Goal: Register for event/course

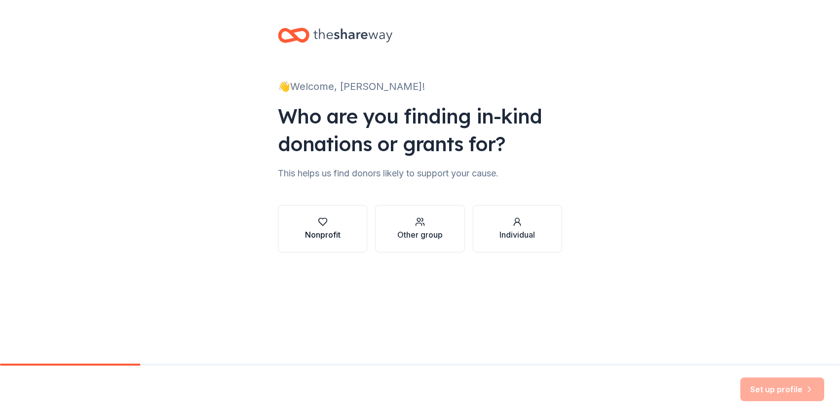
click at [355, 228] on button "Nonprofit" at bounding box center [322, 228] width 89 height 47
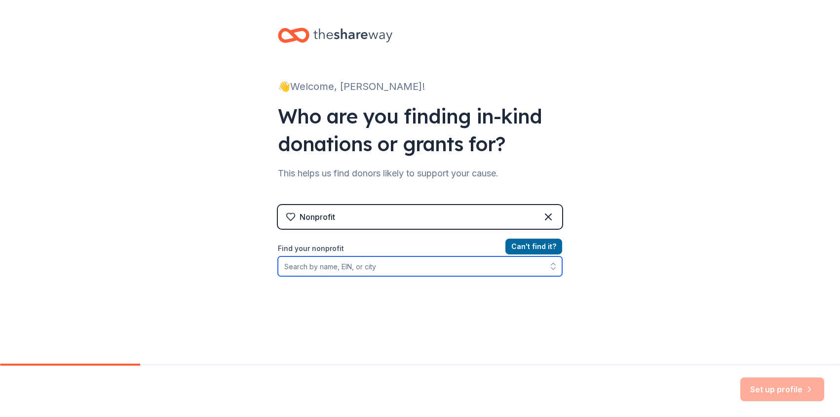
click at [498, 273] on input "Find your nonprofit" at bounding box center [420, 266] width 284 height 20
type input "Rainbow Socks"
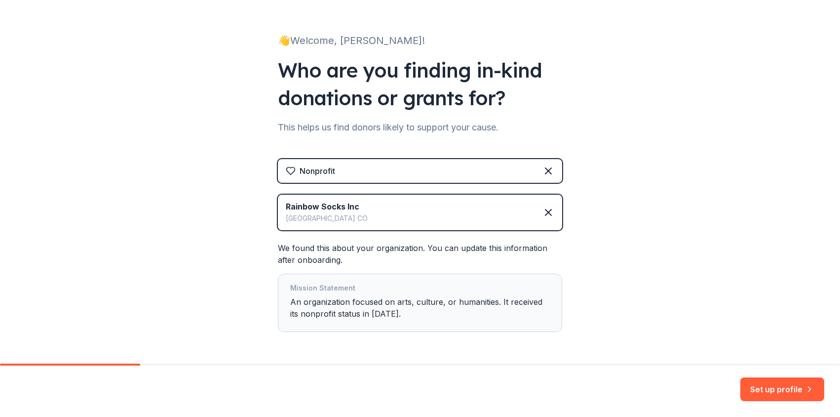
scroll to position [81, 0]
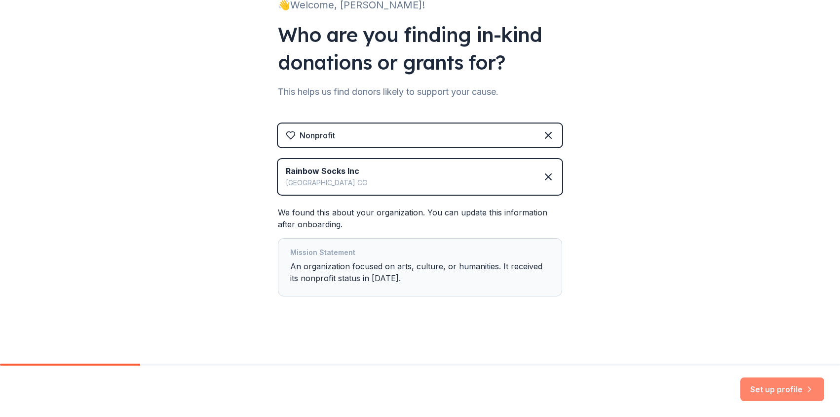
click at [779, 383] on button "Set up profile" at bounding box center [783, 389] width 84 height 24
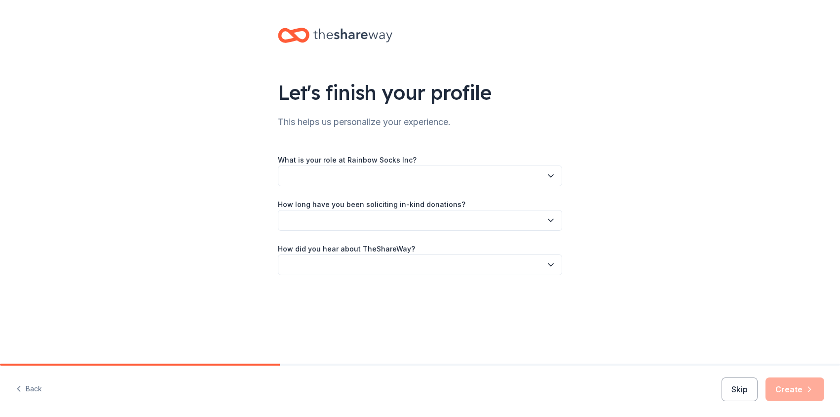
click at [348, 180] on button "button" at bounding box center [420, 175] width 284 height 21
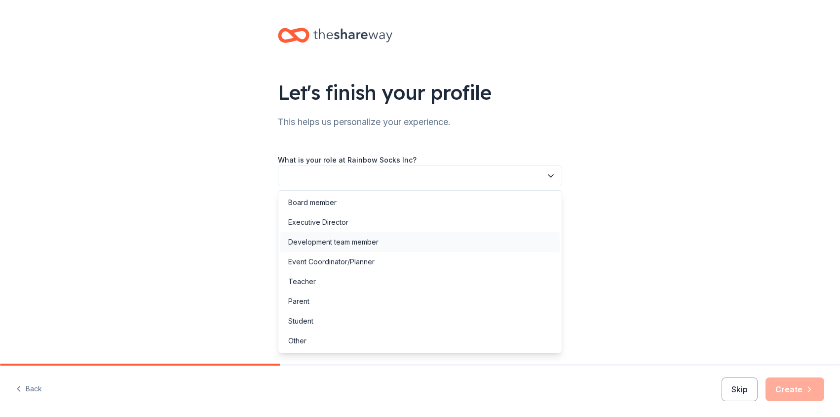
click at [334, 236] on div "Development team member" at bounding box center [333, 242] width 90 height 12
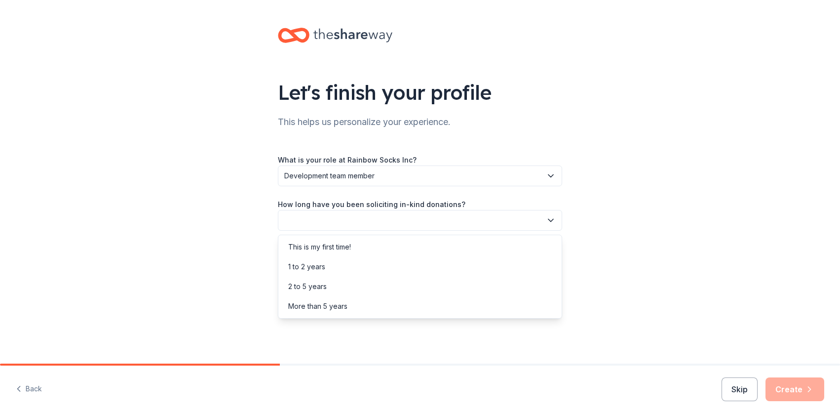
click at [343, 213] on button "button" at bounding box center [420, 220] width 284 height 21
click at [313, 273] on div "1 to 2 years" at bounding box center [419, 267] width 279 height 20
click at [311, 264] on button "button" at bounding box center [420, 264] width 284 height 21
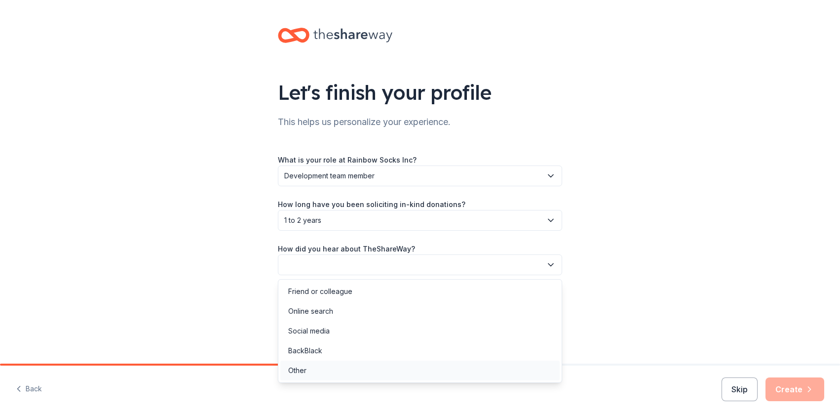
click at [312, 362] on div "Other" at bounding box center [419, 370] width 279 height 20
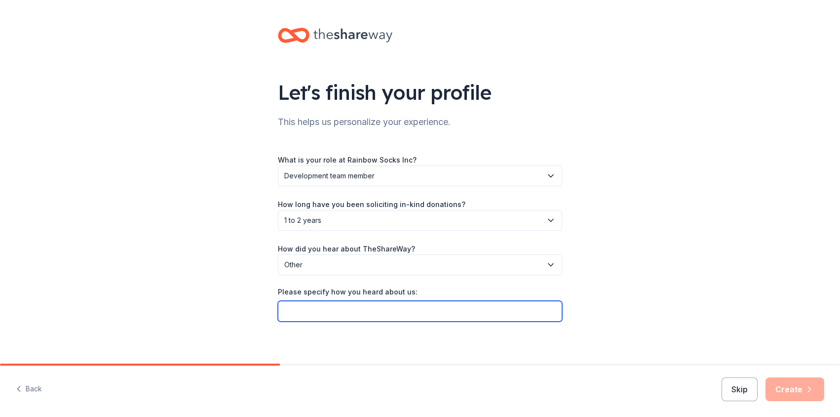
click at [348, 311] on input "Please specify how you heard about us:" at bounding box center [420, 311] width 284 height 21
type input "Givebutter"
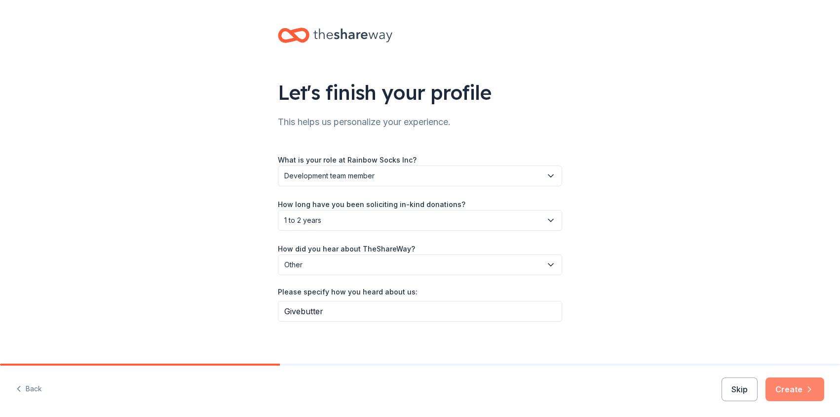
click at [808, 380] on button "Create" at bounding box center [795, 389] width 59 height 24
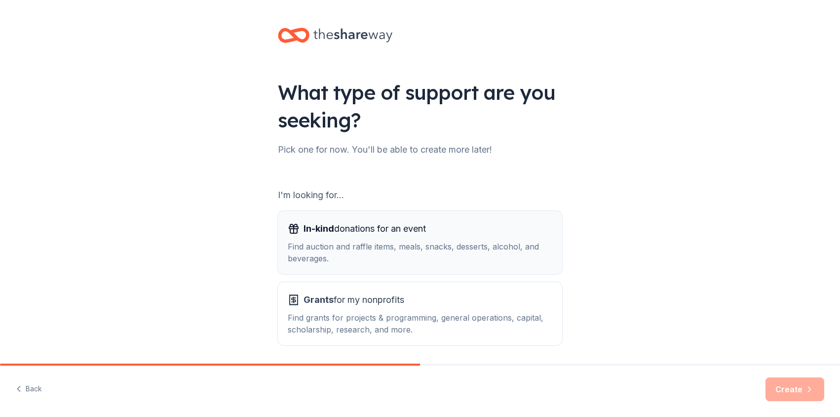
click at [366, 248] on div "Find auction and raffle items, meals, snacks, desserts, alcohol, and beverages." at bounding box center [420, 252] width 265 height 24
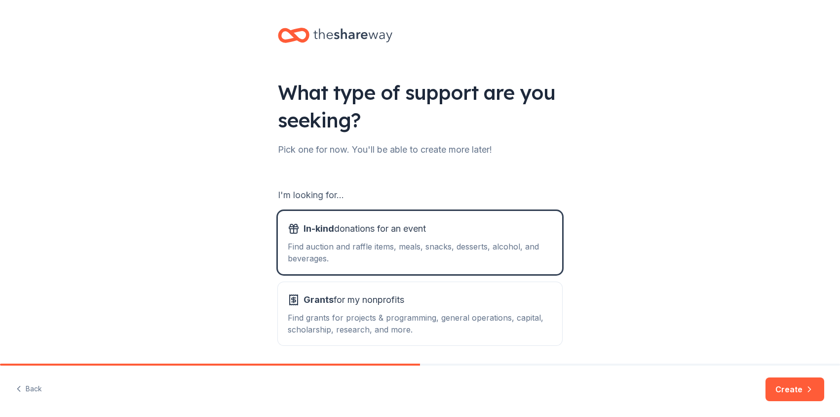
click at [786, 394] on button "Create" at bounding box center [795, 389] width 59 height 24
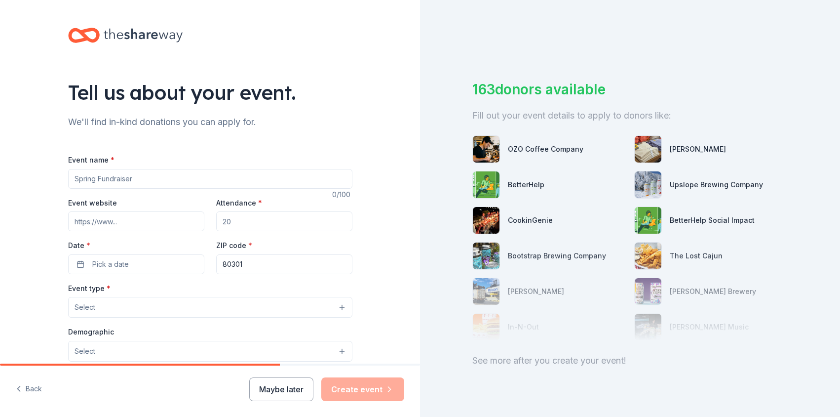
click at [75, 184] on input "Event name *" at bounding box center [210, 179] width 284 height 20
type input "End of Year Giving"
click at [277, 224] on input "Attendance *" at bounding box center [284, 221] width 136 height 20
click at [180, 261] on button "Pick a date" at bounding box center [136, 264] width 136 height 20
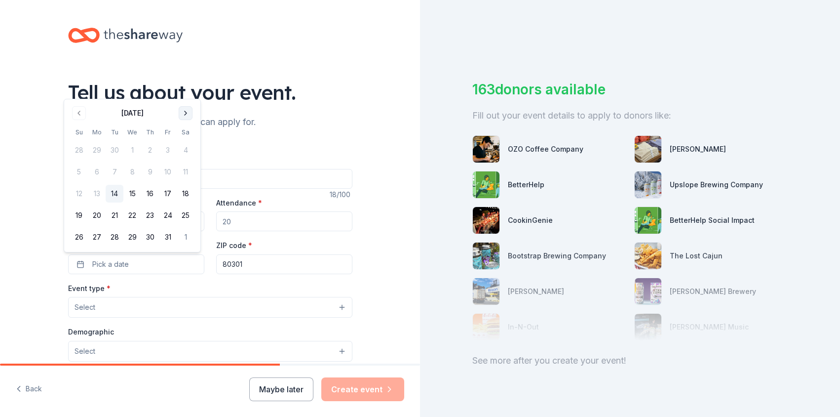
click at [192, 113] on button "Go to next month" at bounding box center [186, 113] width 14 height 14
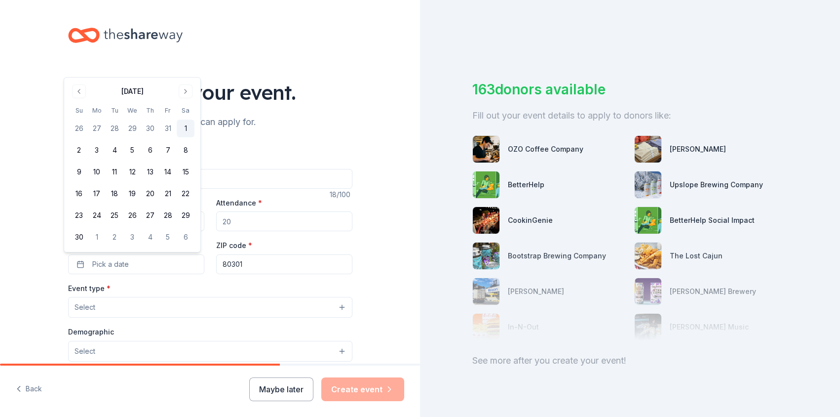
click at [182, 129] on button "1" at bounding box center [186, 128] width 18 height 18
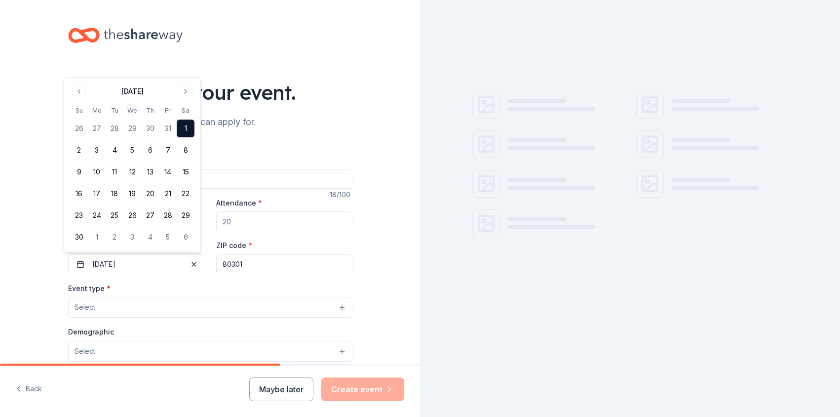
click at [239, 218] on input "Attendance *" at bounding box center [284, 221] width 136 height 20
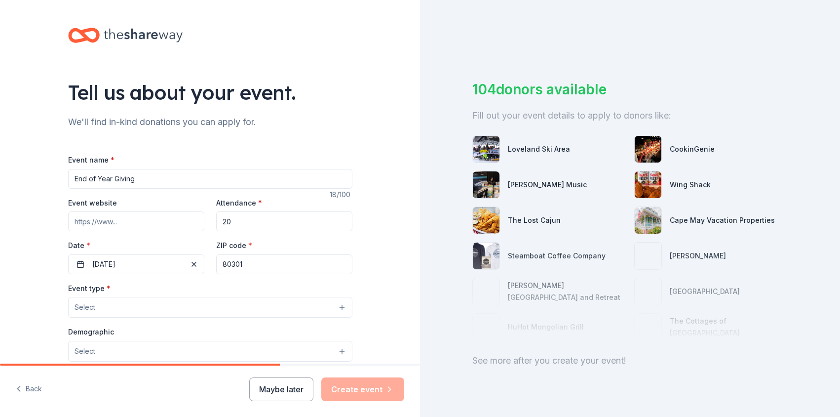
type input "20"
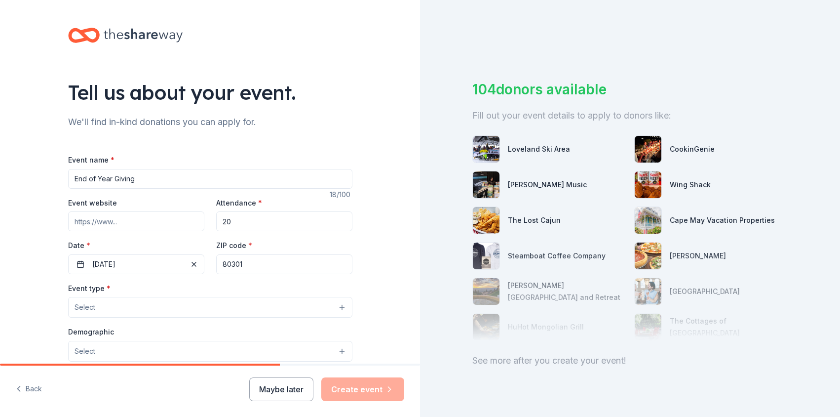
click at [99, 314] on button "Select" at bounding box center [210, 307] width 284 height 21
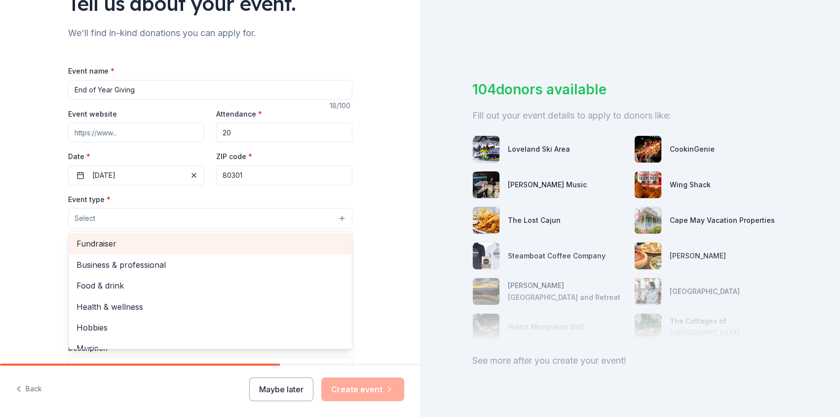
click at [134, 245] on span "Fundraiser" at bounding box center [211, 243] width 268 height 13
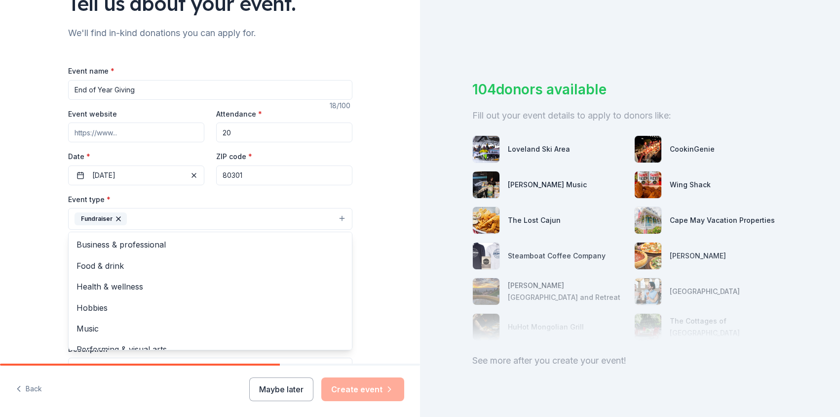
click at [37, 241] on div "Tell us about your event. We'll find in-kind donations you can apply for. Event…" at bounding box center [210, 240] width 420 height 658
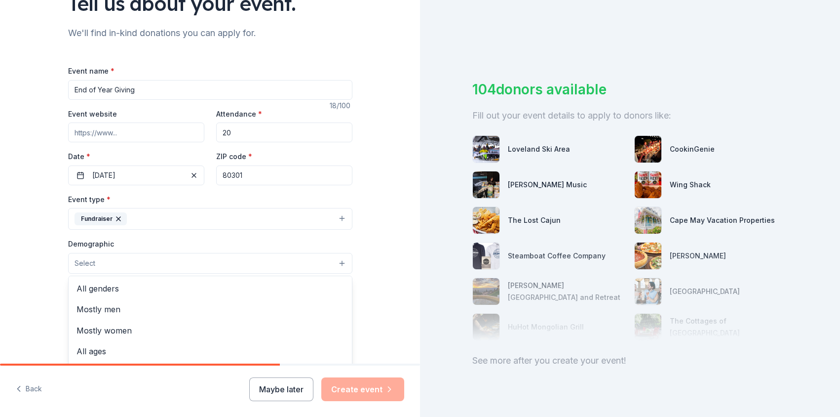
click at [153, 255] on button "Select" at bounding box center [210, 263] width 284 height 21
click at [107, 289] on span "All genders" at bounding box center [211, 288] width 268 height 13
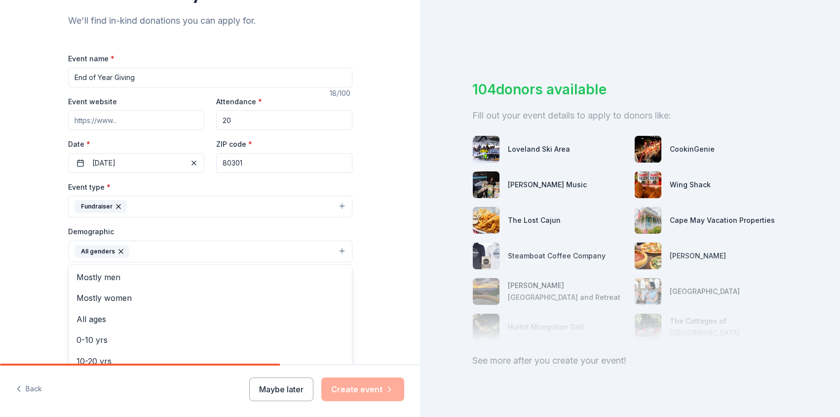
scroll to position [194, 0]
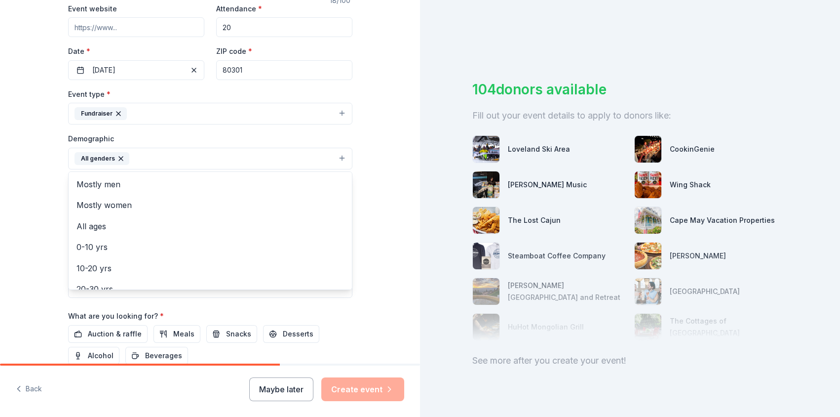
click at [56, 296] on div "Tell us about your event. We'll find in-kind donations you can apply for. Event…" at bounding box center [210, 135] width 316 height 659
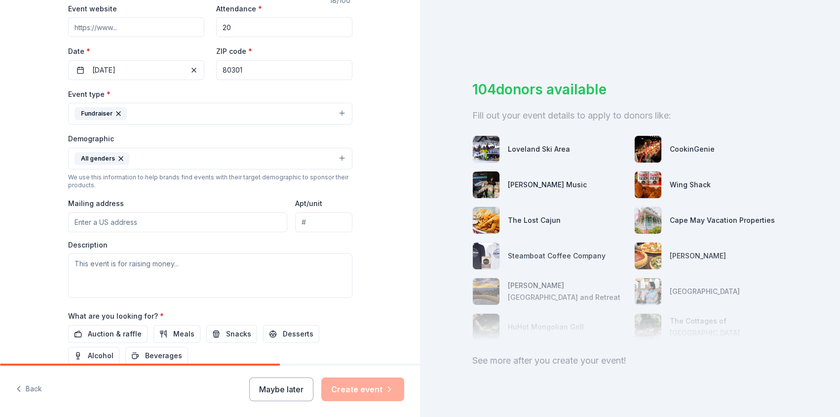
click at [158, 150] on button "All genders" at bounding box center [210, 159] width 284 height 22
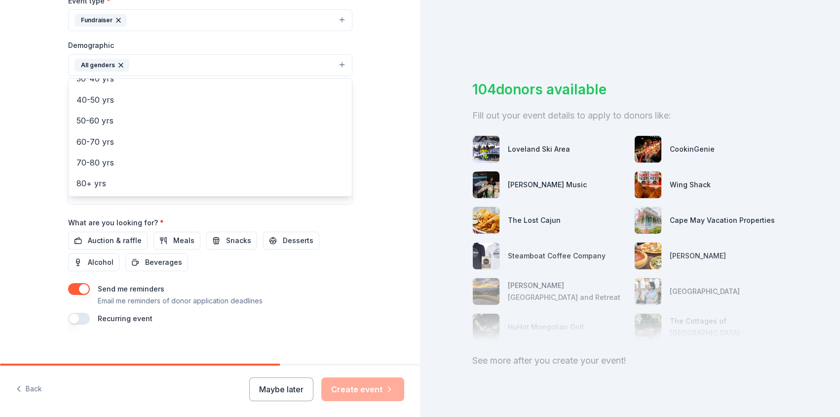
scroll to position [296, 0]
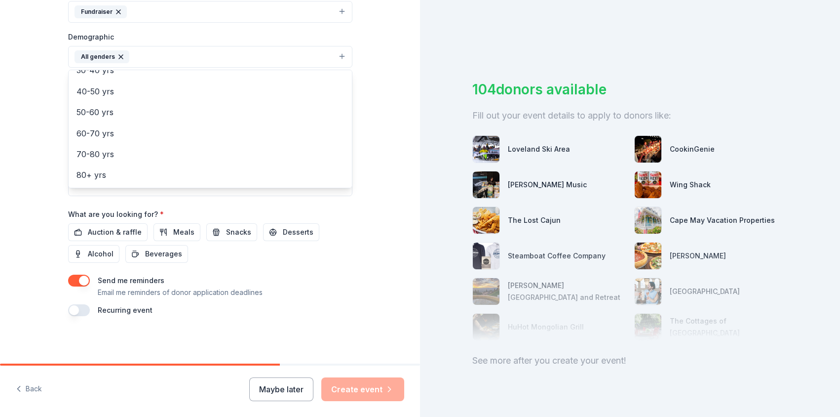
click at [27, 218] on div "Tell us about your event. We'll find in-kind donations you can apply for. Event…" at bounding box center [210, 33] width 420 height 659
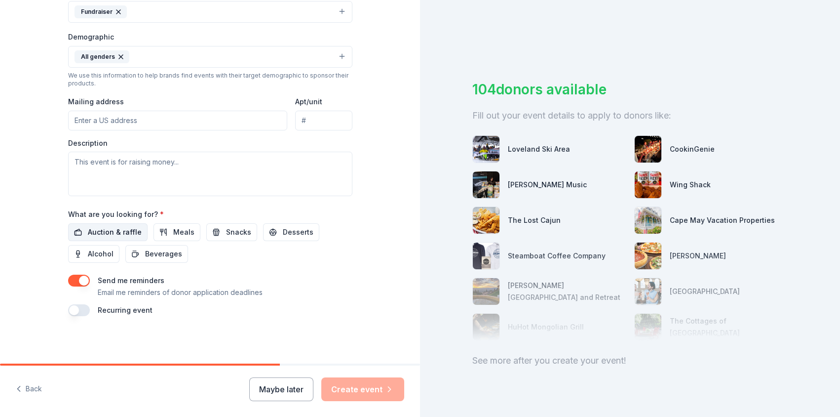
click at [103, 232] on span "Auction & raffle" at bounding box center [115, 232] width 54 height 12
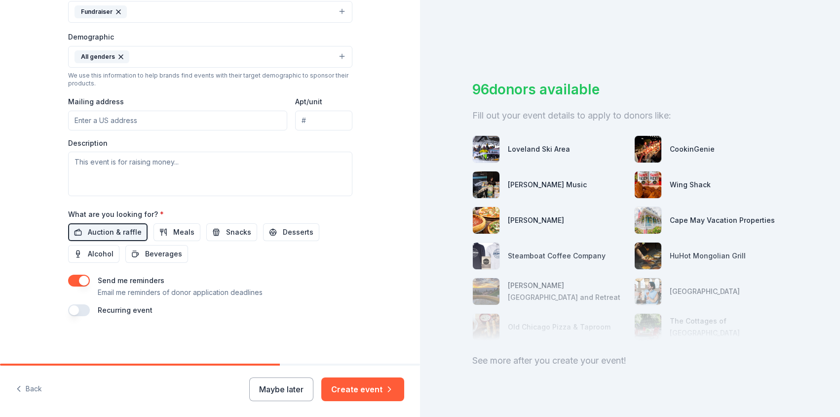
click at [83, 277] on button "button" at bounding box center [79, 280] width 22 height 12
click at [72, 310] on button "button" at bounding box center [79, 310] width 22 height 12
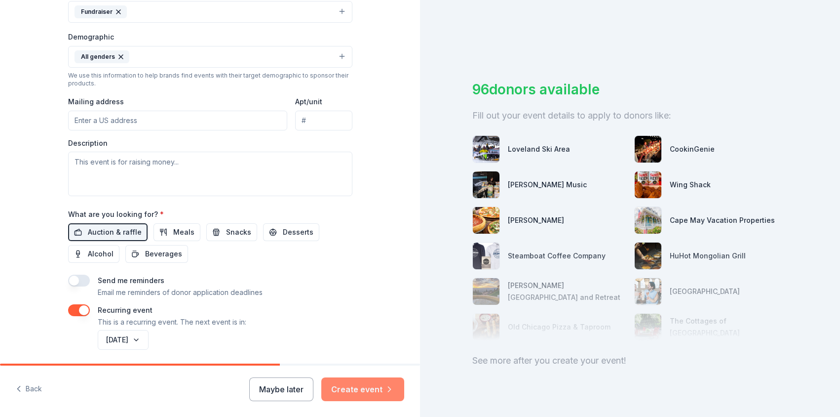
click at [376, 393] on button "Create event" at bounding box center [362, 389] width 83 height 24
